Goal: Use online tool/utility

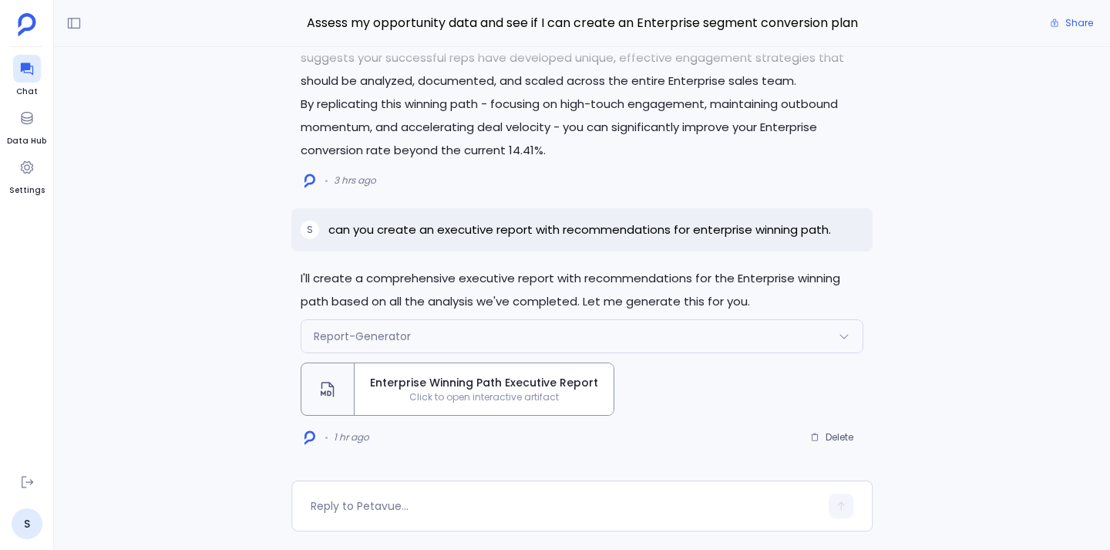
click at [513, 394] on span "Click to open interactive artifact" at bounding box center [484, 397] width 259 height 12
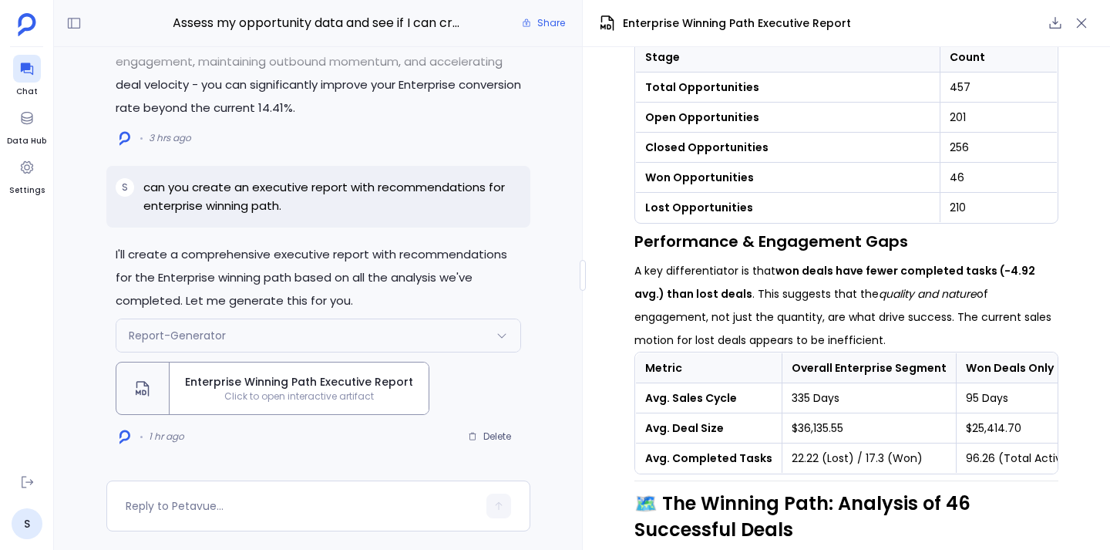
scroll to position [812, 0]
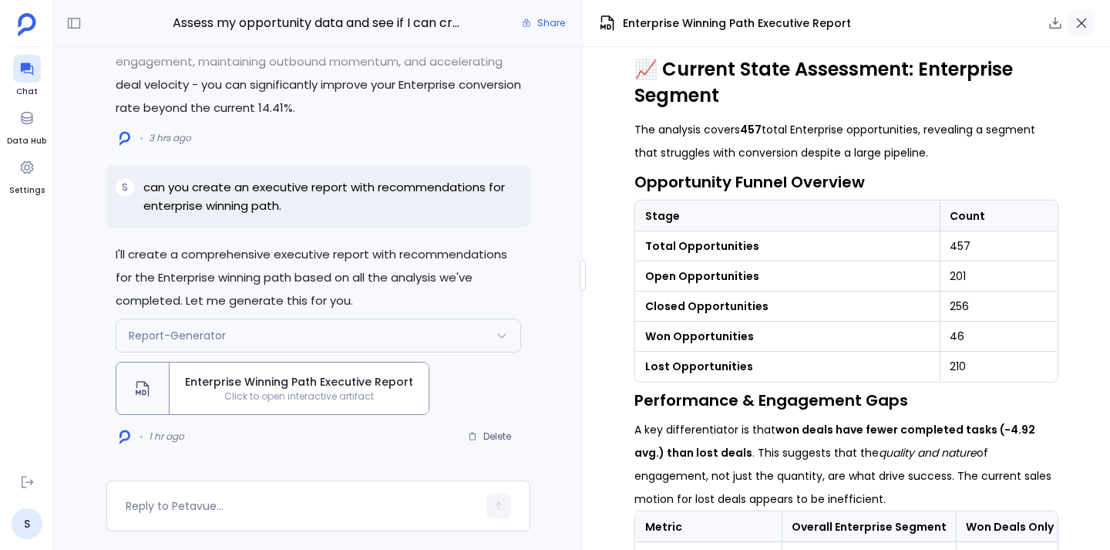
click at [1082, 32] on button "button" at bounding box center [1082, 23] width 26 height 26
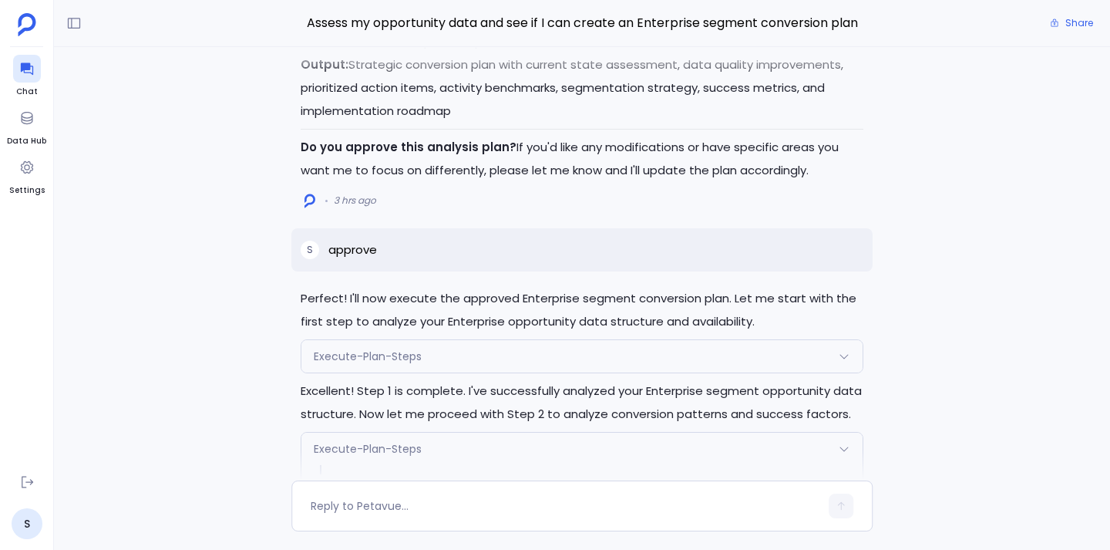
scroll to position [-13448, 0]
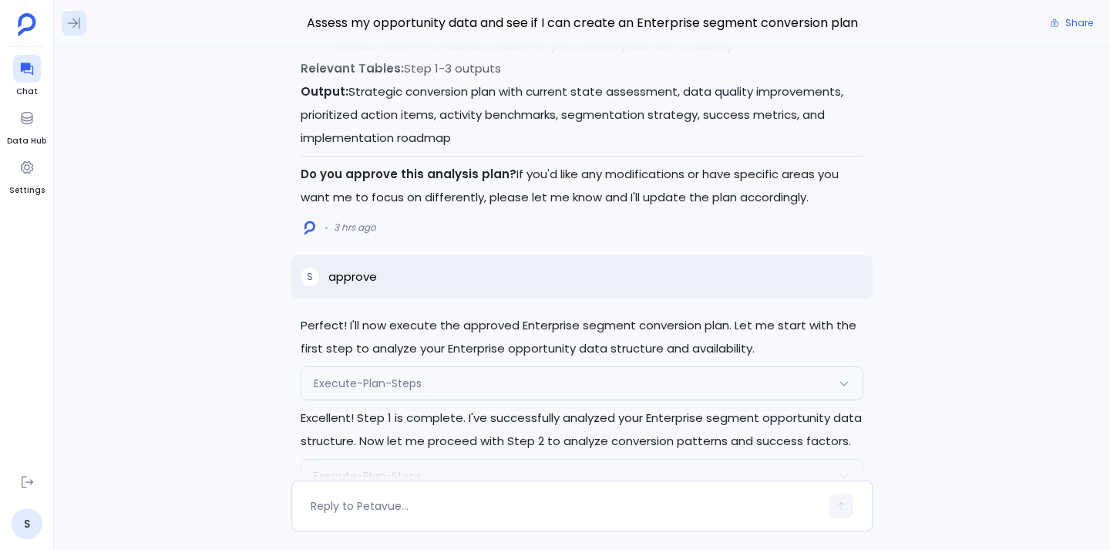
click at [76, 19] on icon at bounding box center [73, 22] width 15 height 15
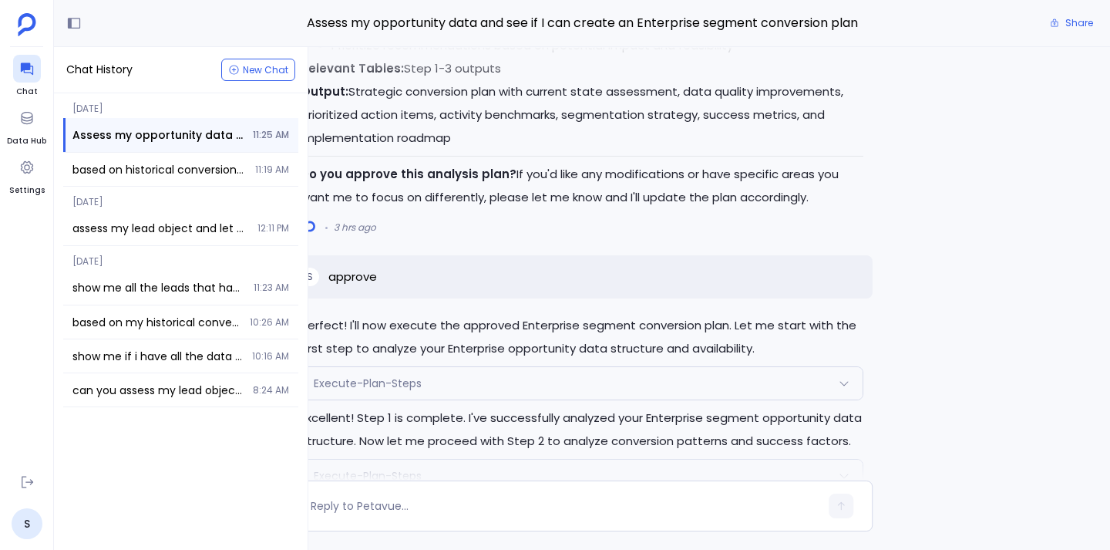
click at [990, 362] on div "I'll create a comprehensive executive report with recommendations for the Enter…" at bounding box center [582, 263] width 1056 height 433
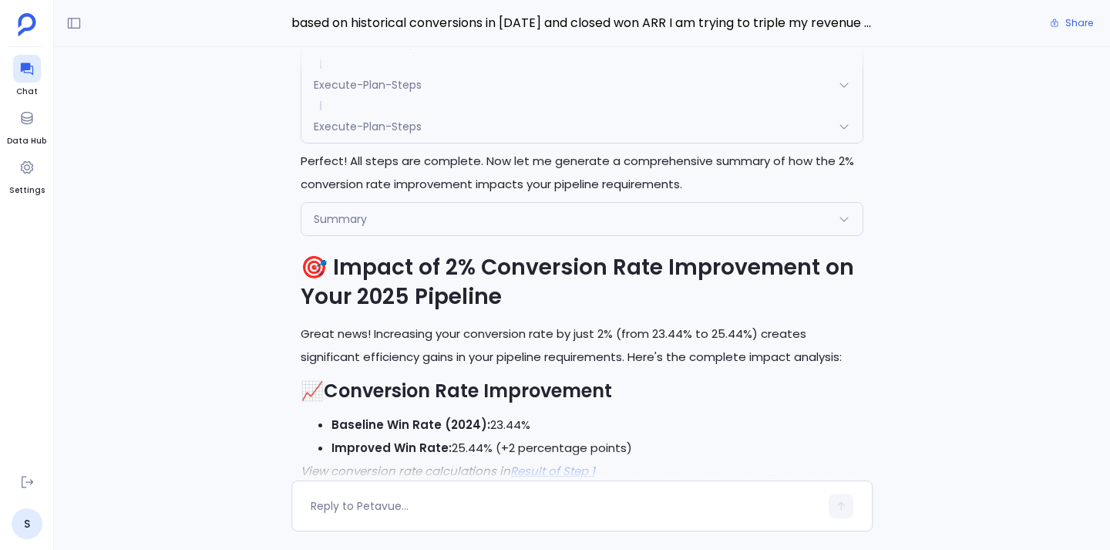
scroll to position [-8844, 0]
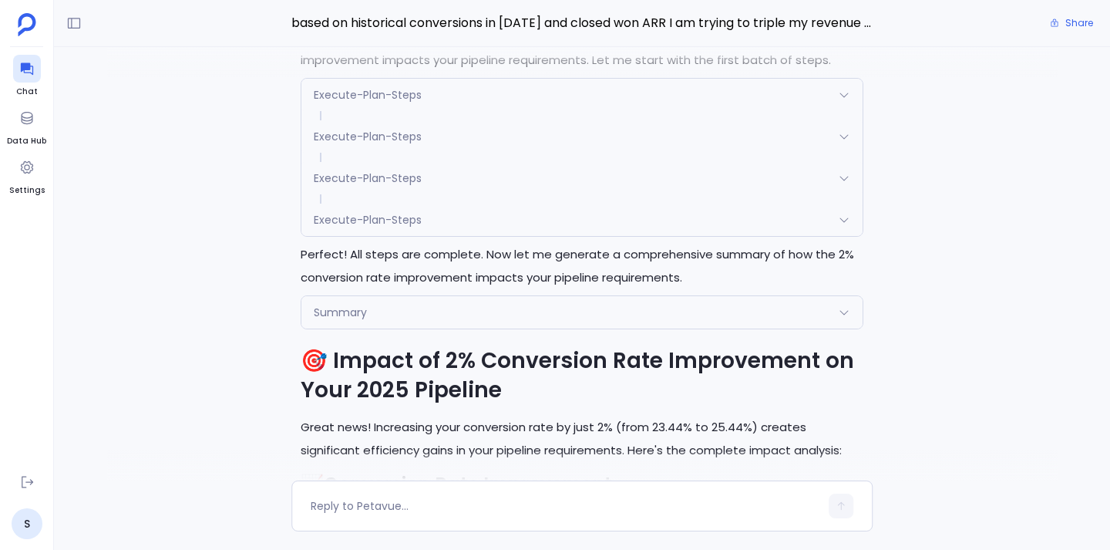
click at [611, 111] on div "Execute-Plan-Steps" at bounding box center [581, 95] width 561 height 32
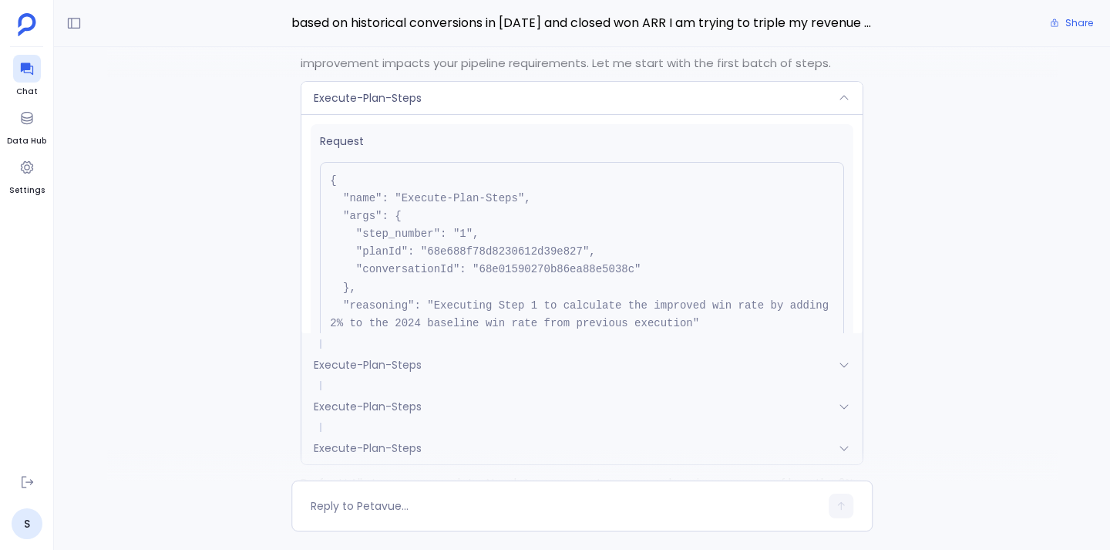
scroll to position [-9140, 0]
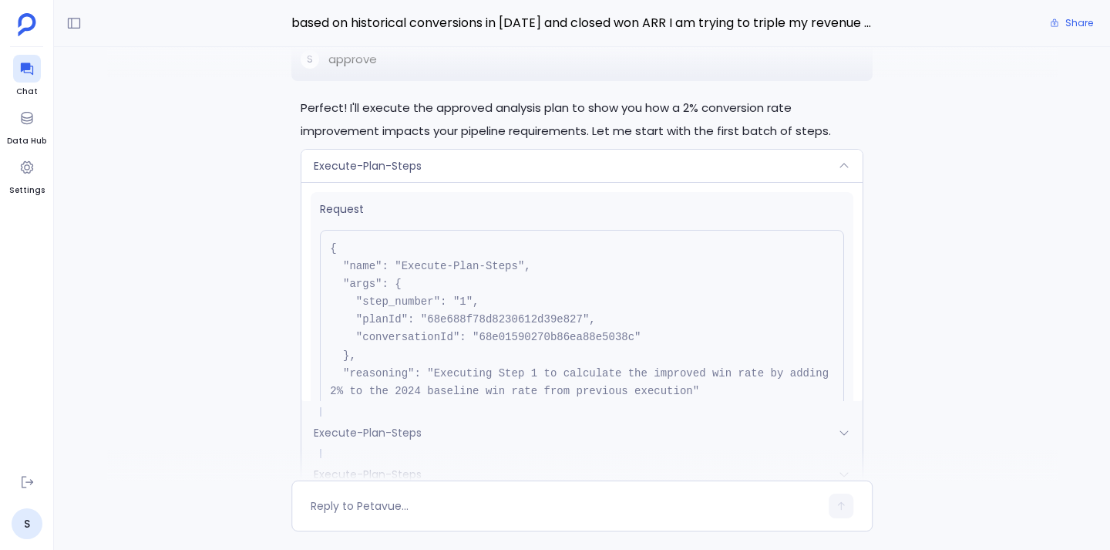
click at [602, 181] on div "Execute-Plan-Steps" at bounding box center [581, 166] width 561 height 32
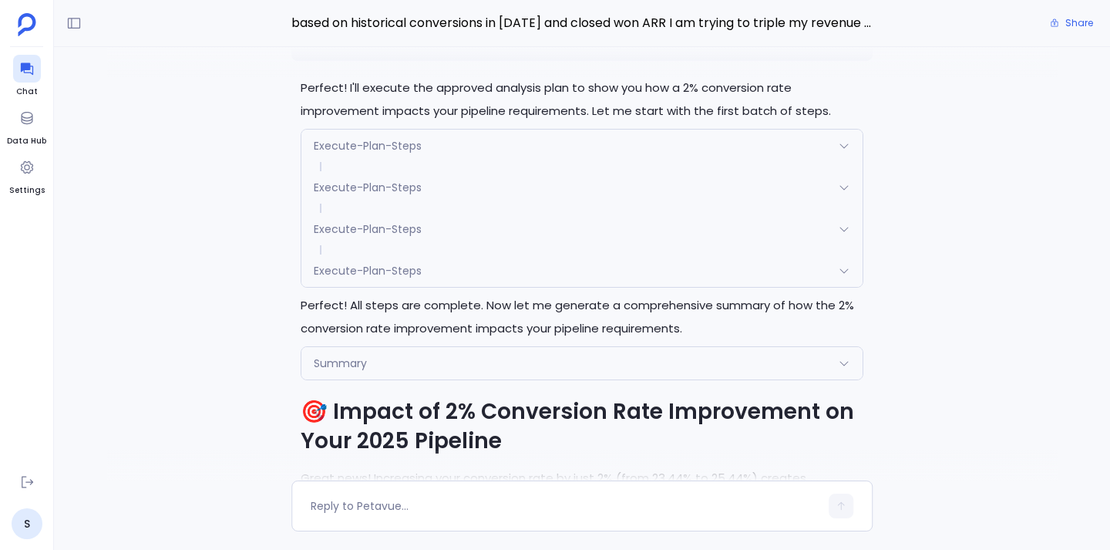
scroll to position [-8881, 0]
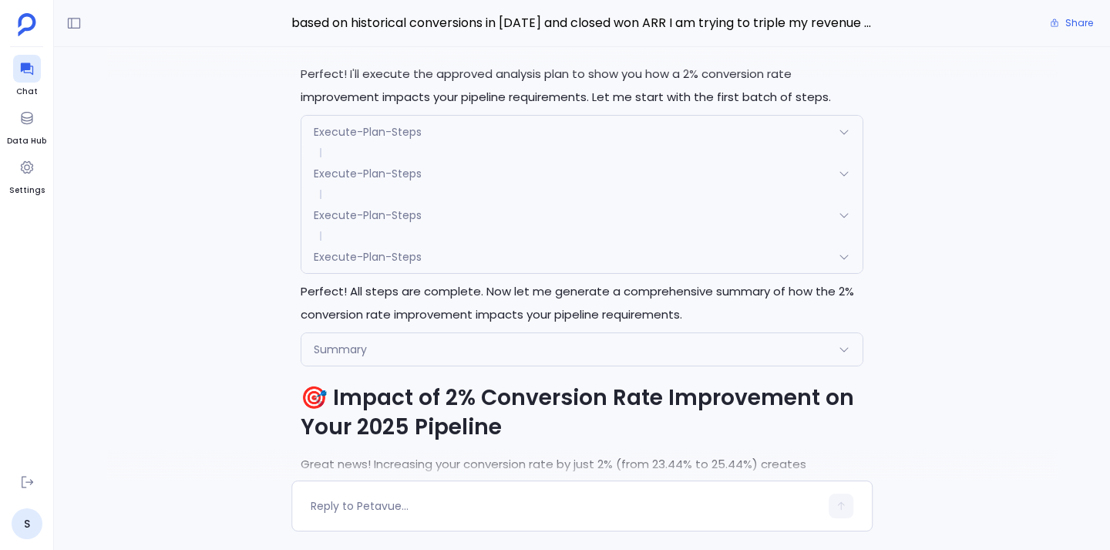
click at [567, 190] on div "Execute-Plan-Steps" at bounding box center [581, 173] width 561 height 32
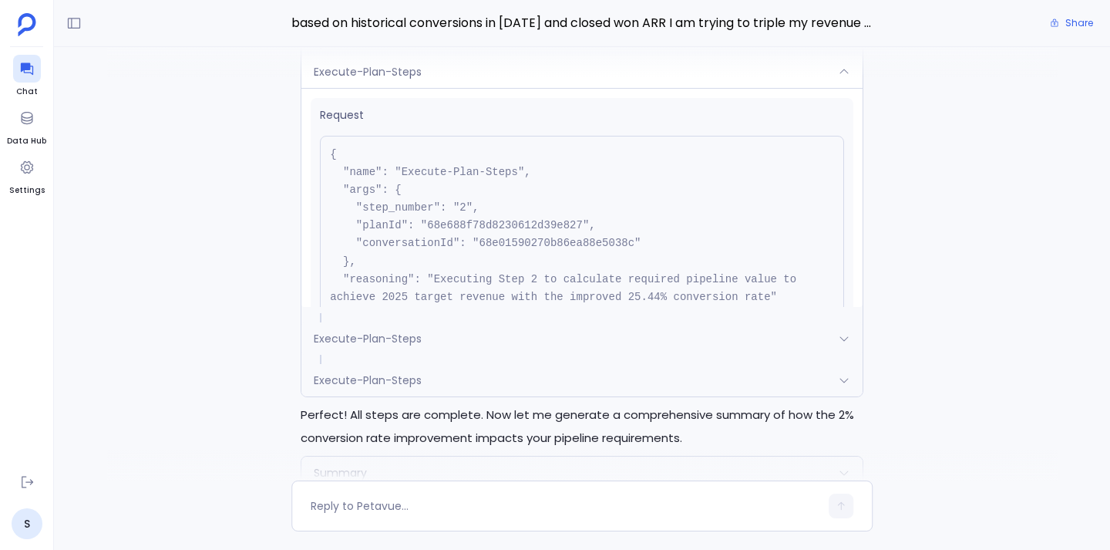
scroll to position [-9010, 0]
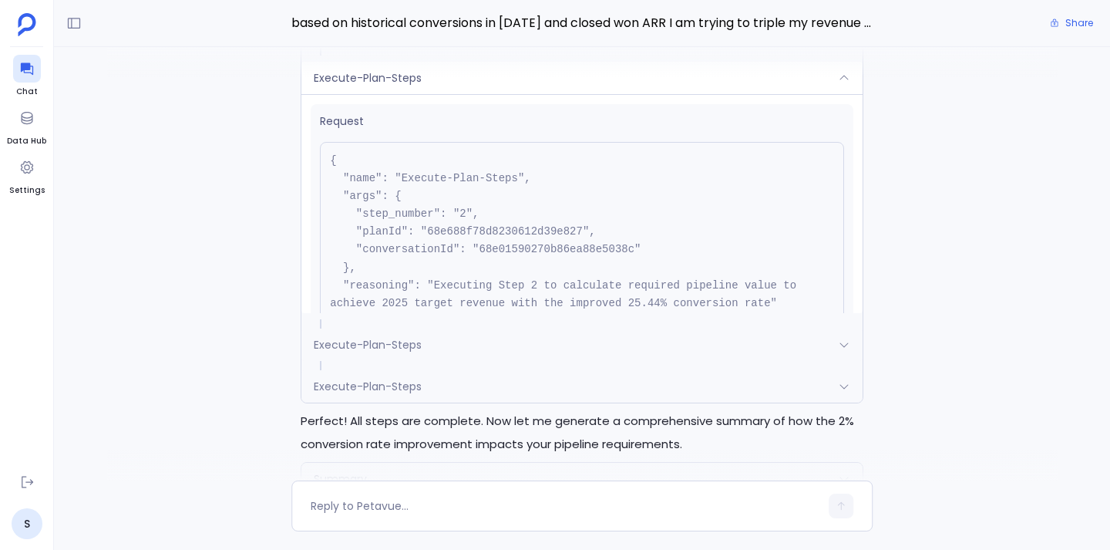
click at [702, 94] on div "Execute-Plan-Steps" at bounding box center [581, 78] width 561 height 32
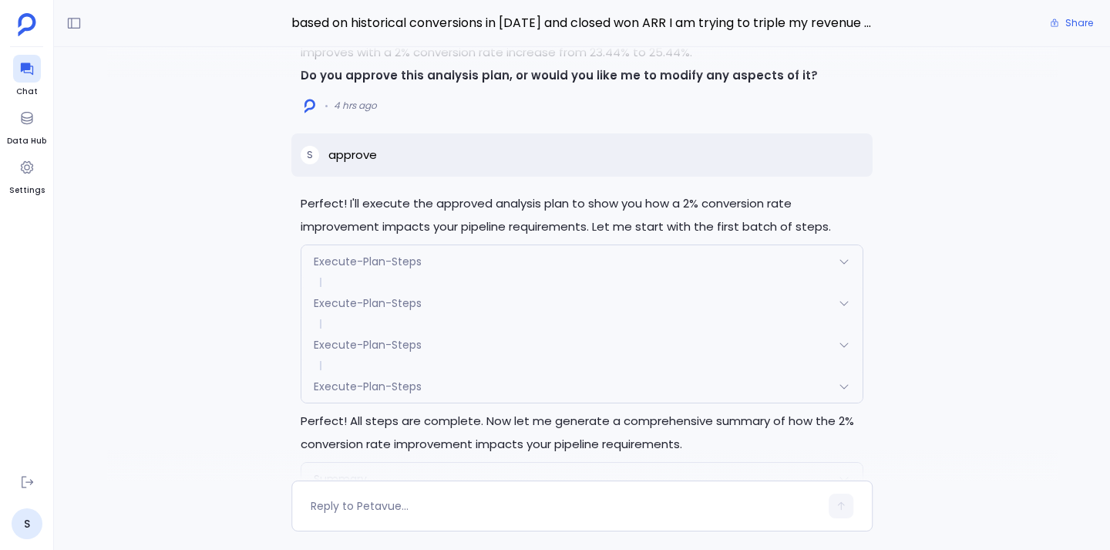
click at [535, 361] on div "Execute-Plan-Steps" at bounding box center [581, 344] width 561 height 32
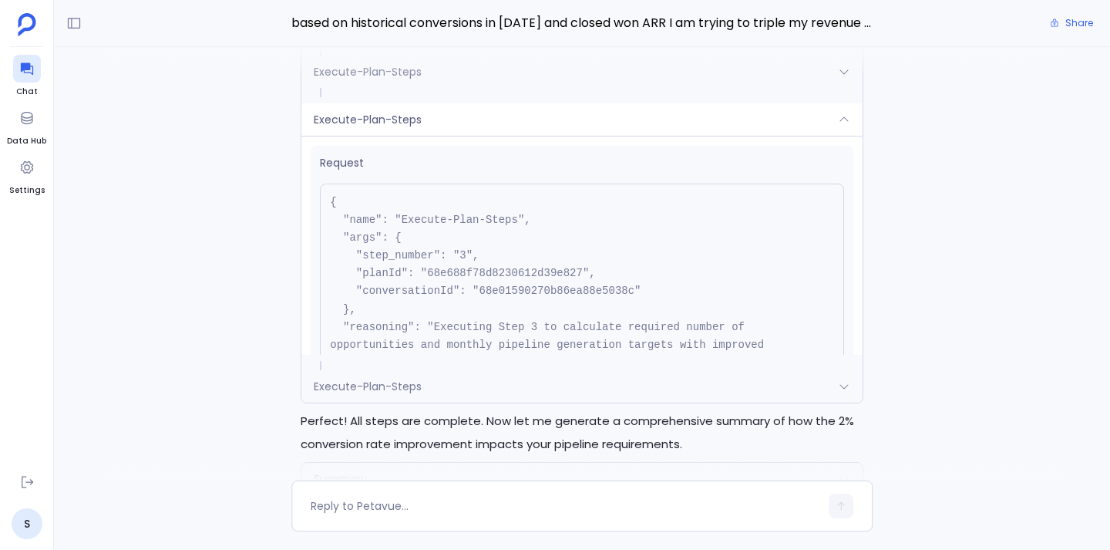
click at [583, 133] on div "Execute-Plan-Steps" at bounding box center [581, 119] width 561 height 32
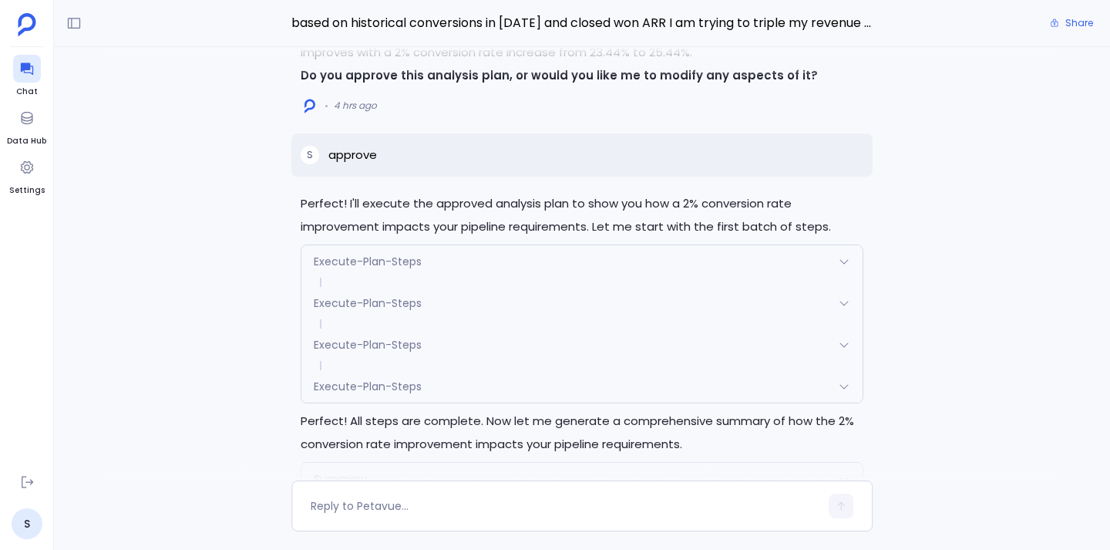
click at [606, 398] on div "Execute-Plan-Steps" at bounding box center [581, 386] width 561 height 32
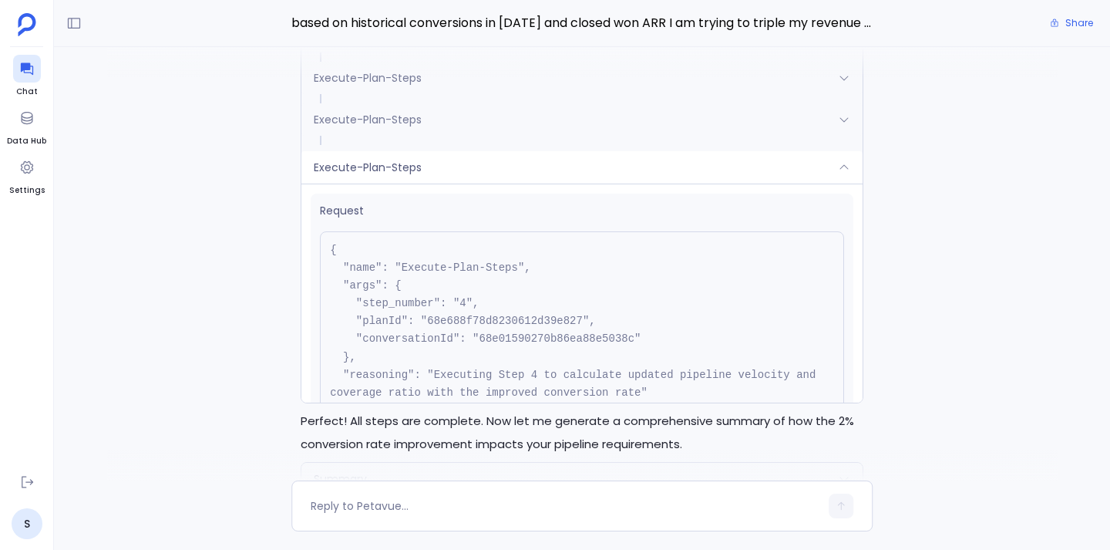
click at [597, 183] on div "Execute-Plan-Steps" at bounding box center [581, 167] width 561 height 32
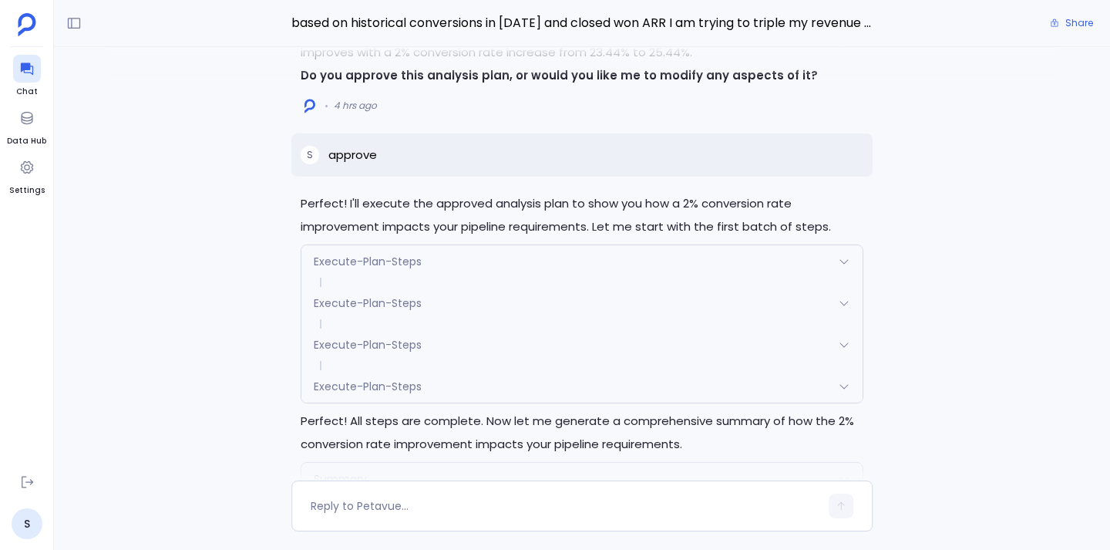
click at [550, 278] on div "Execute-Plan-Steps" at bounding box center [581, 261] width 561 height 32
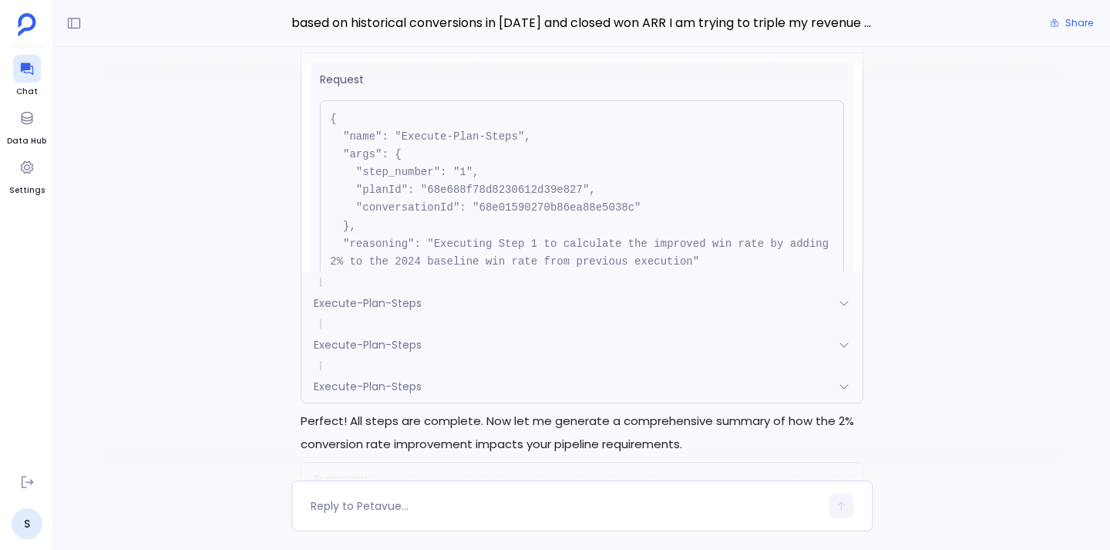
scroll to position [-9049, 0]
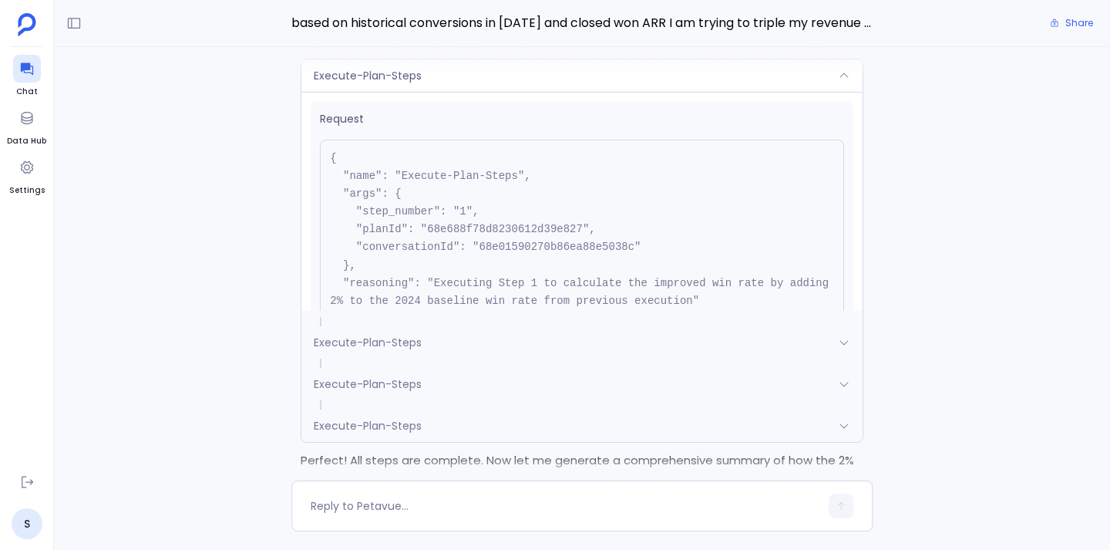
click at [813, 89] on div "Execute-Plan-Steps" at bounding box center [581, 75] width 561 height 32
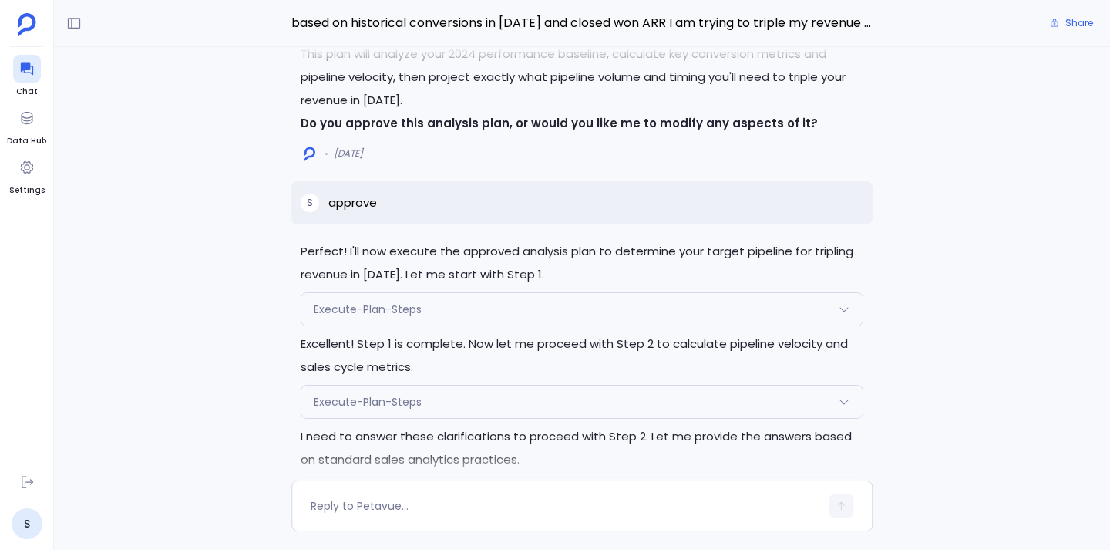
scroll to position [-14191, 0]
